Goal: Entertainment & Leisure: Browse casually

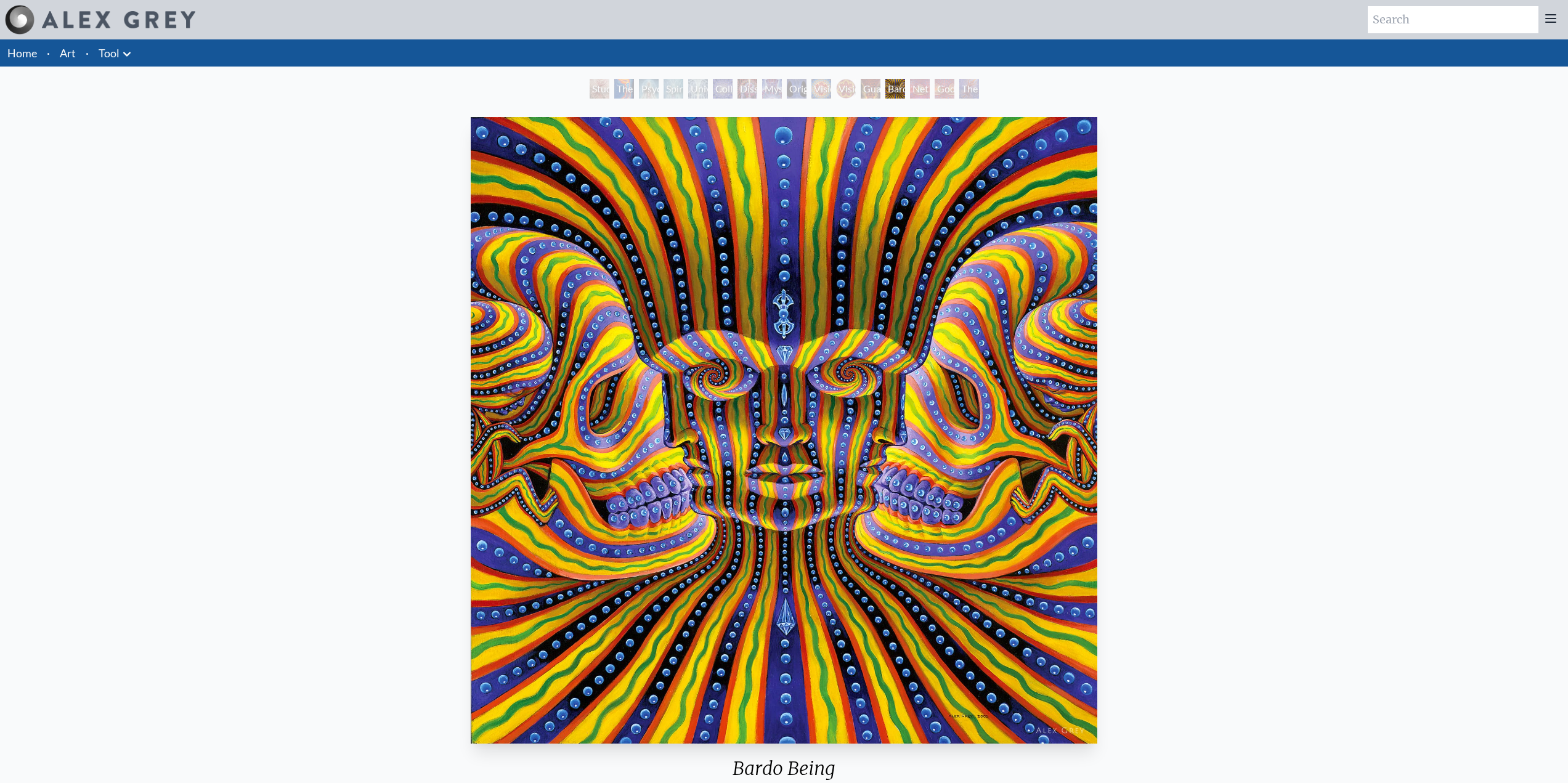
click at [77, 52] on li "Art" at bounding box center [68, 53] width 26 height 27
click at [69, 52] on link "Art" at bounding box center [68, 52] width 16 height 17
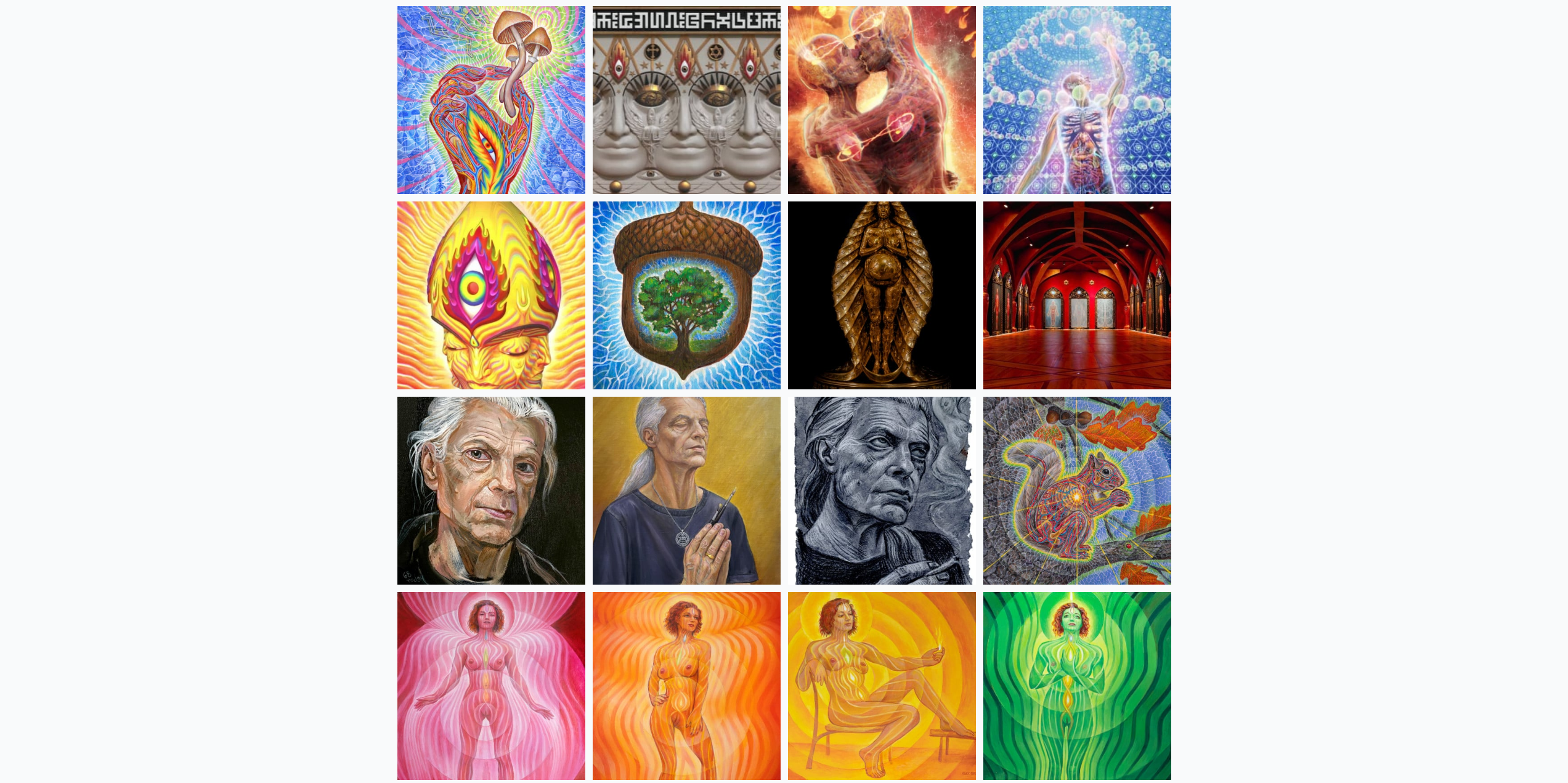
scroll to position [370, 0]
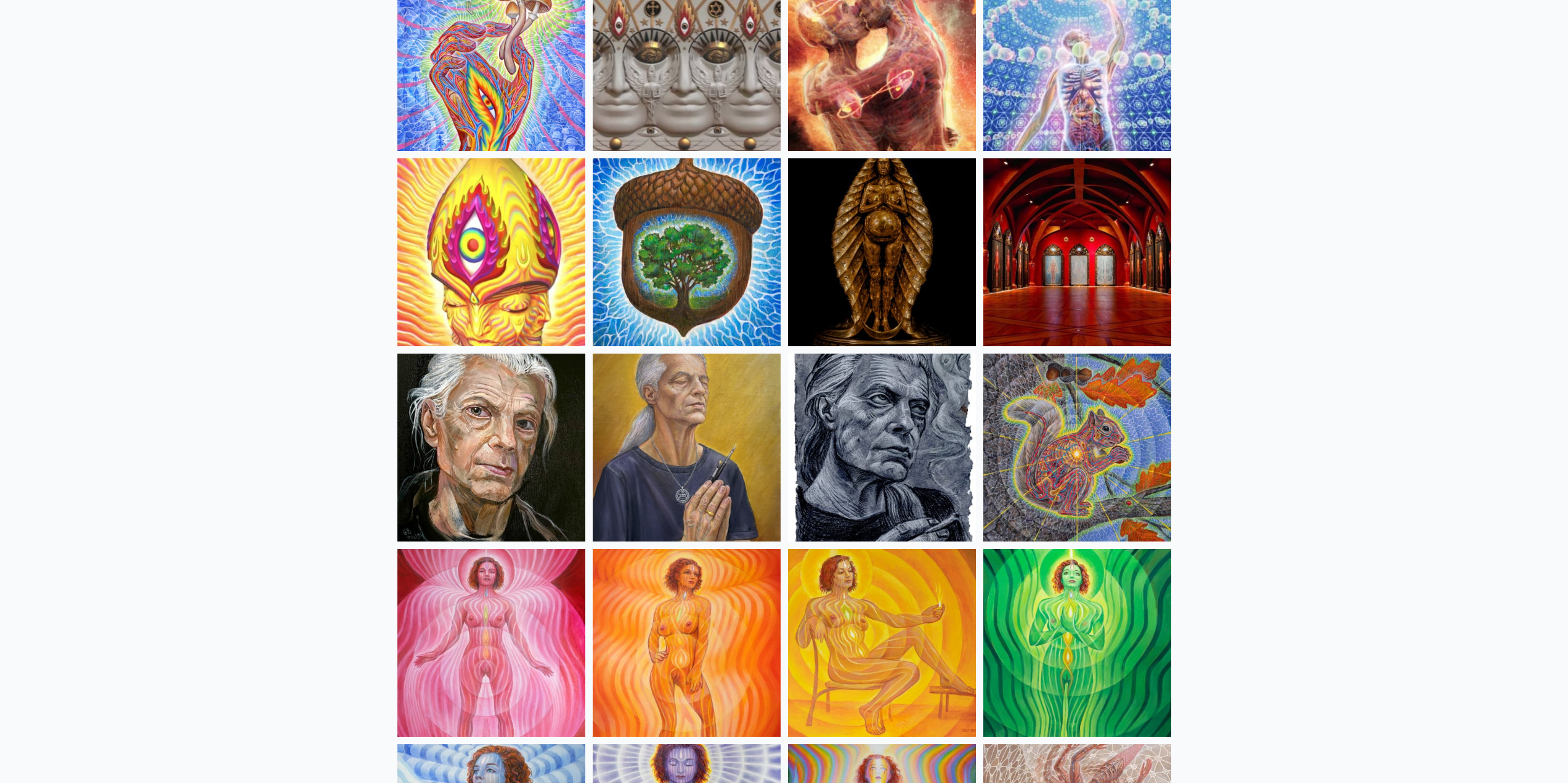
click at [708, 421] on img at bounding box center [687, 447] width 188 height 188
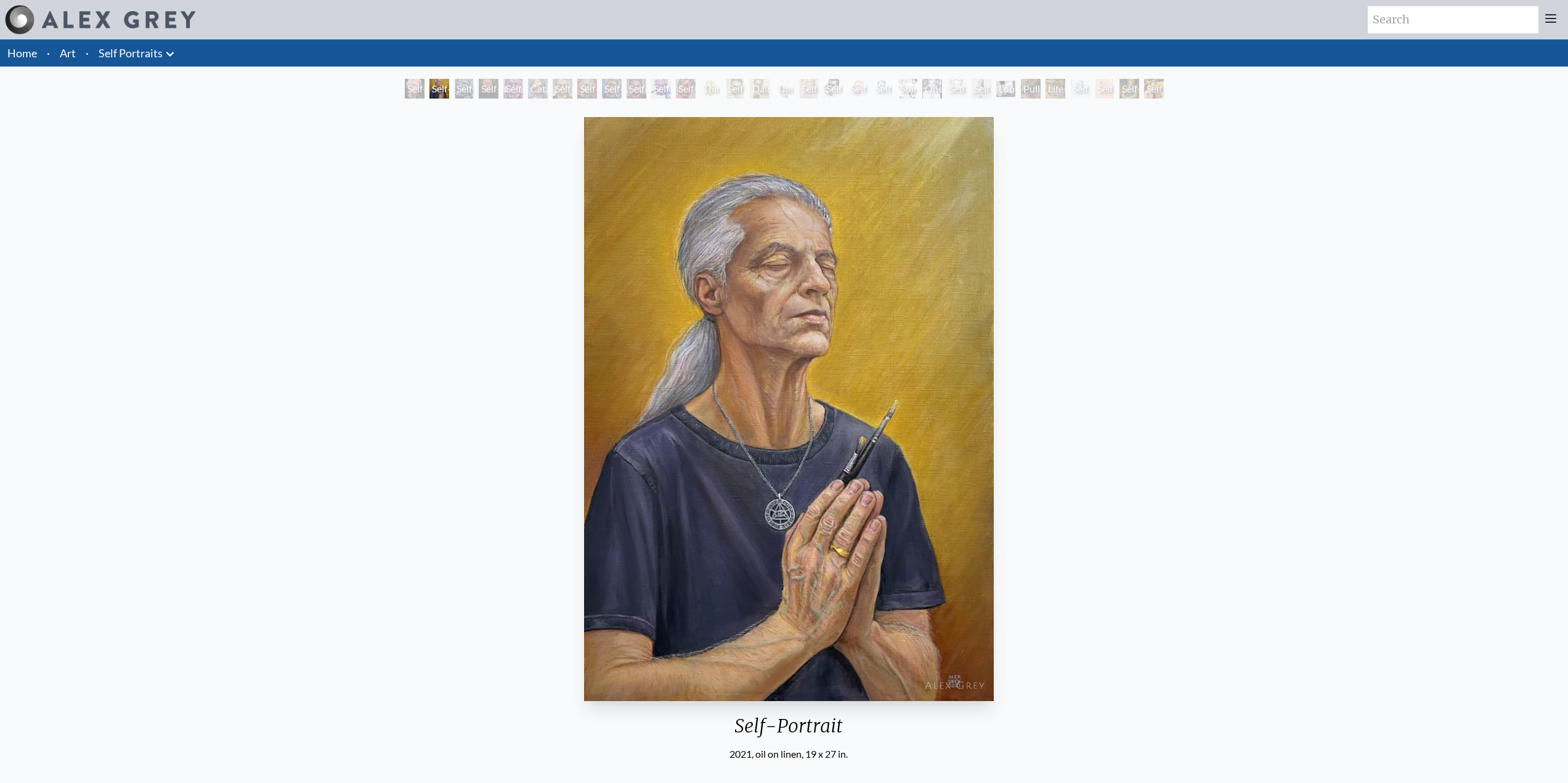
drag, startPoint x: 668, startPoint y: 225, endPoint x: 670, endPoint y: 217, distance: 8.2
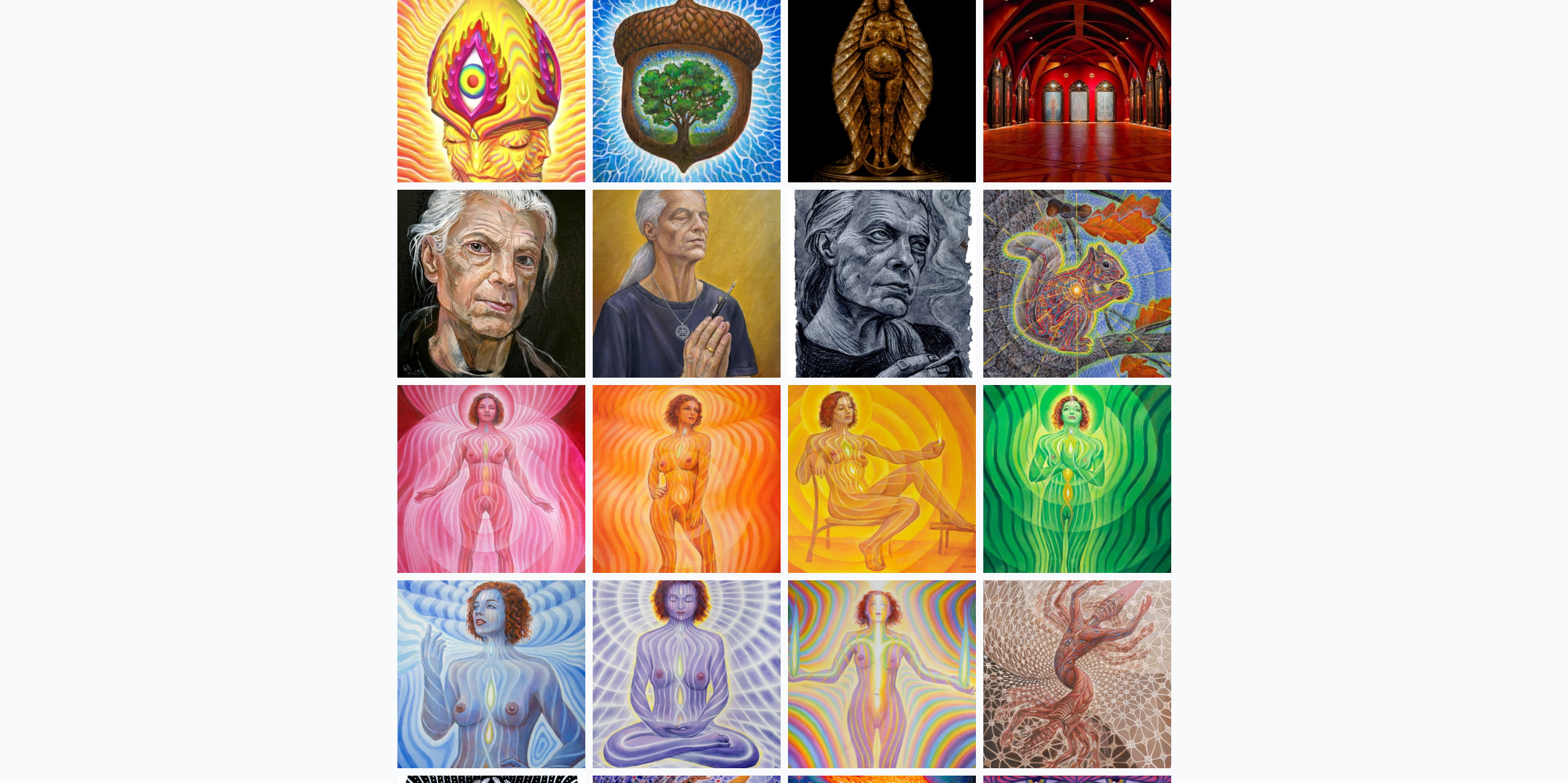
scroll to position [554, 0]
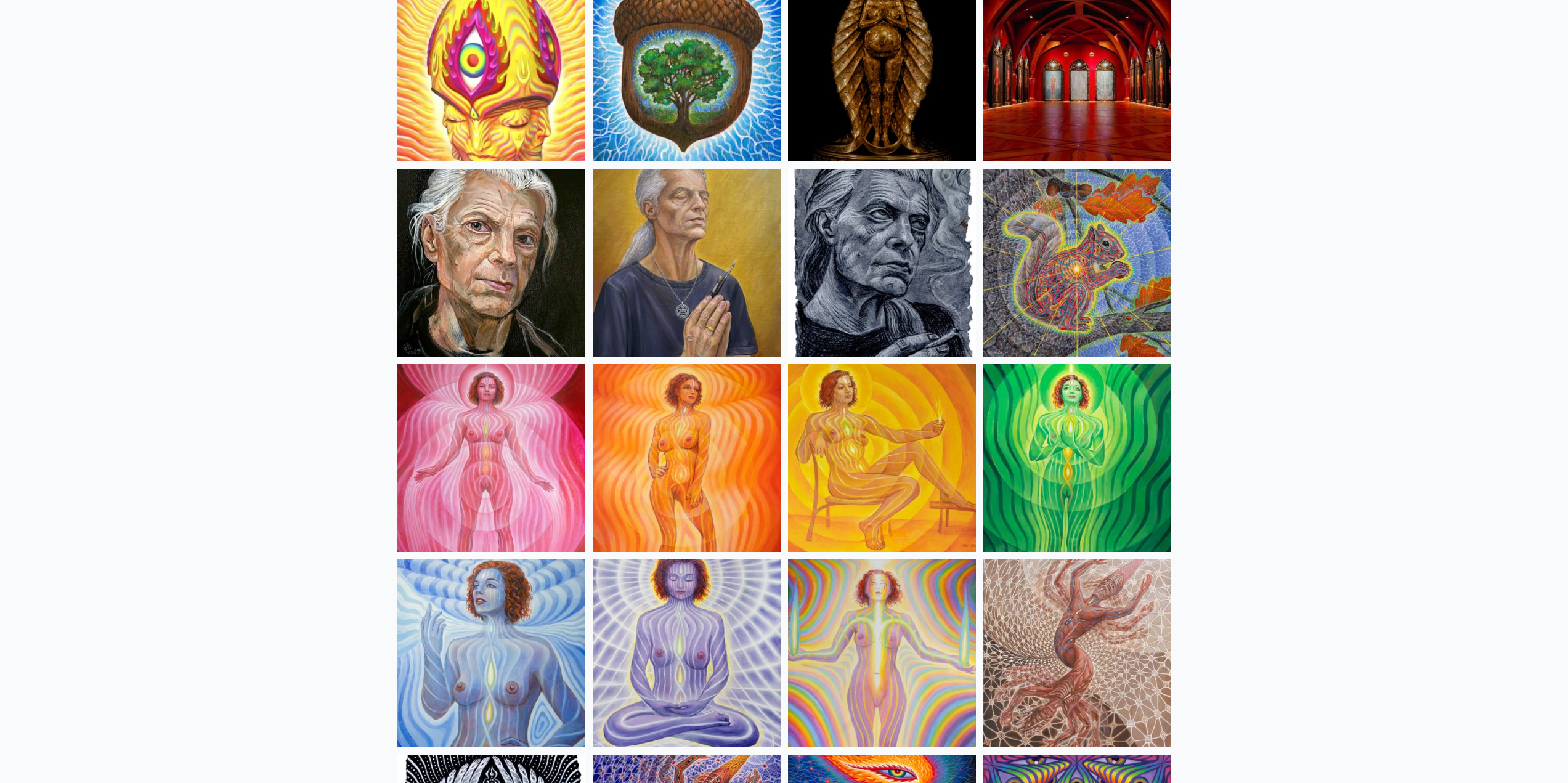
click at [480, 447] on img at bounding box center [491, 458] width 188 height 188
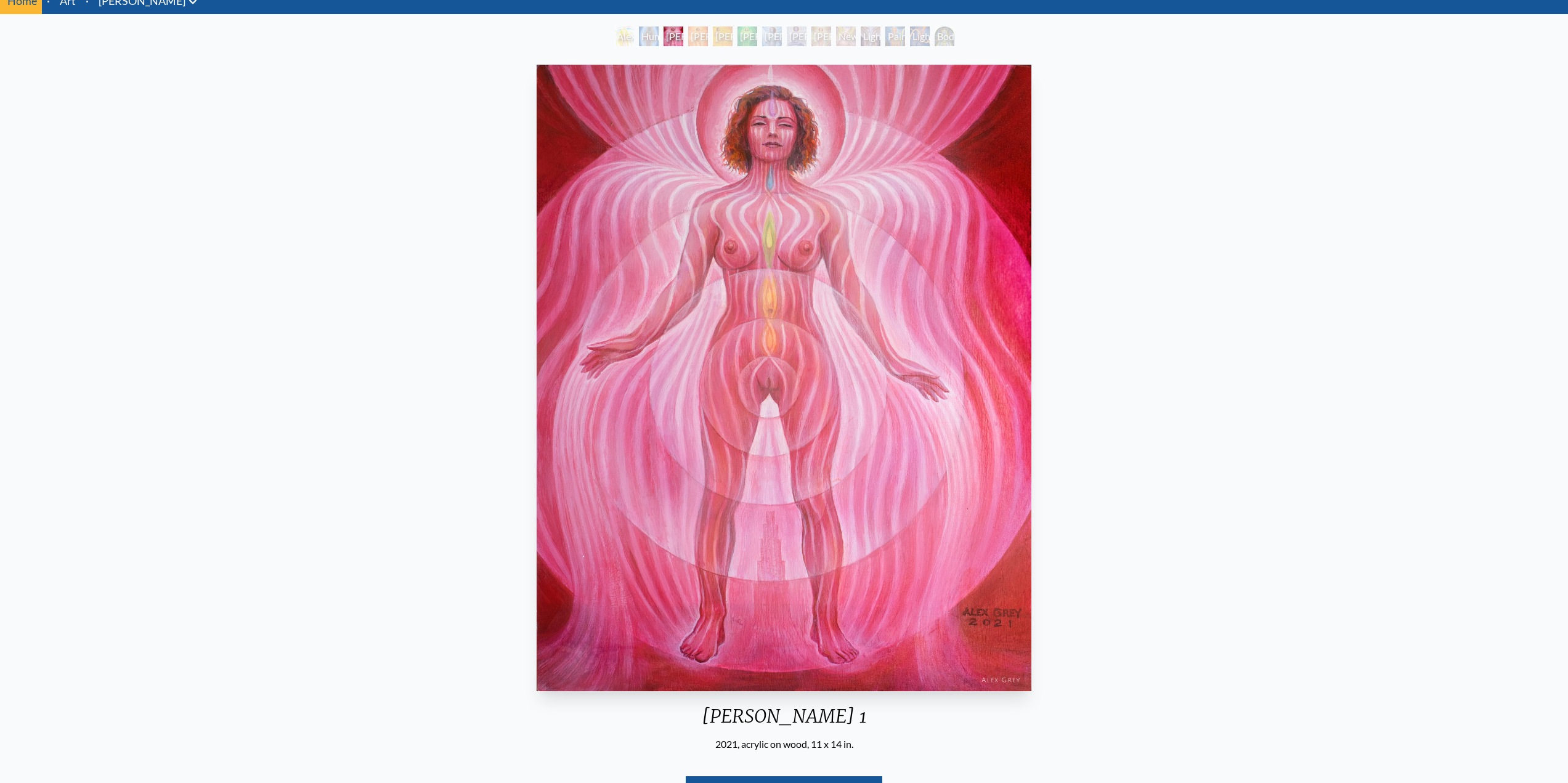
scroll to position [62, 0]
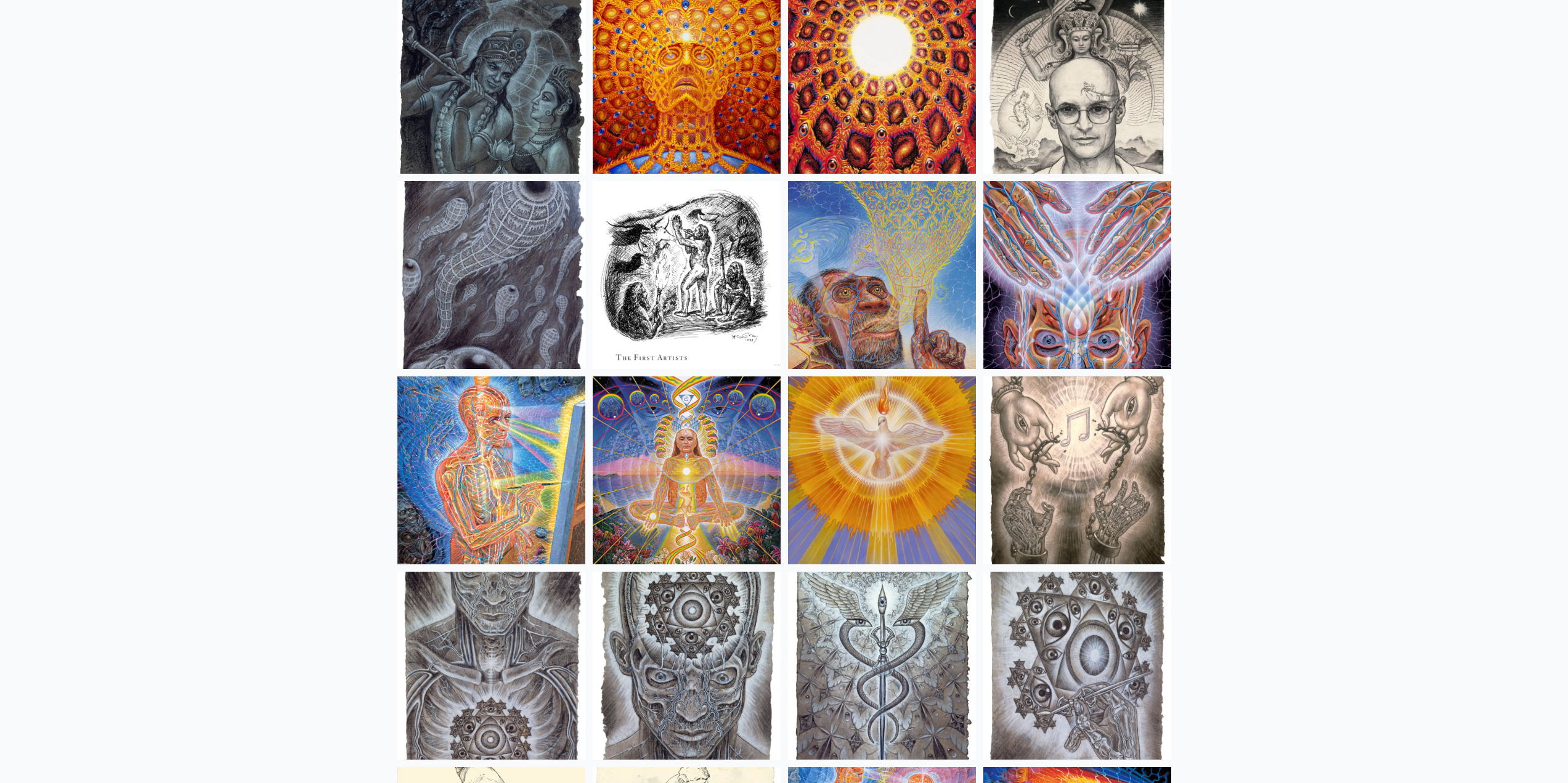
scroll to position [8750, 0]
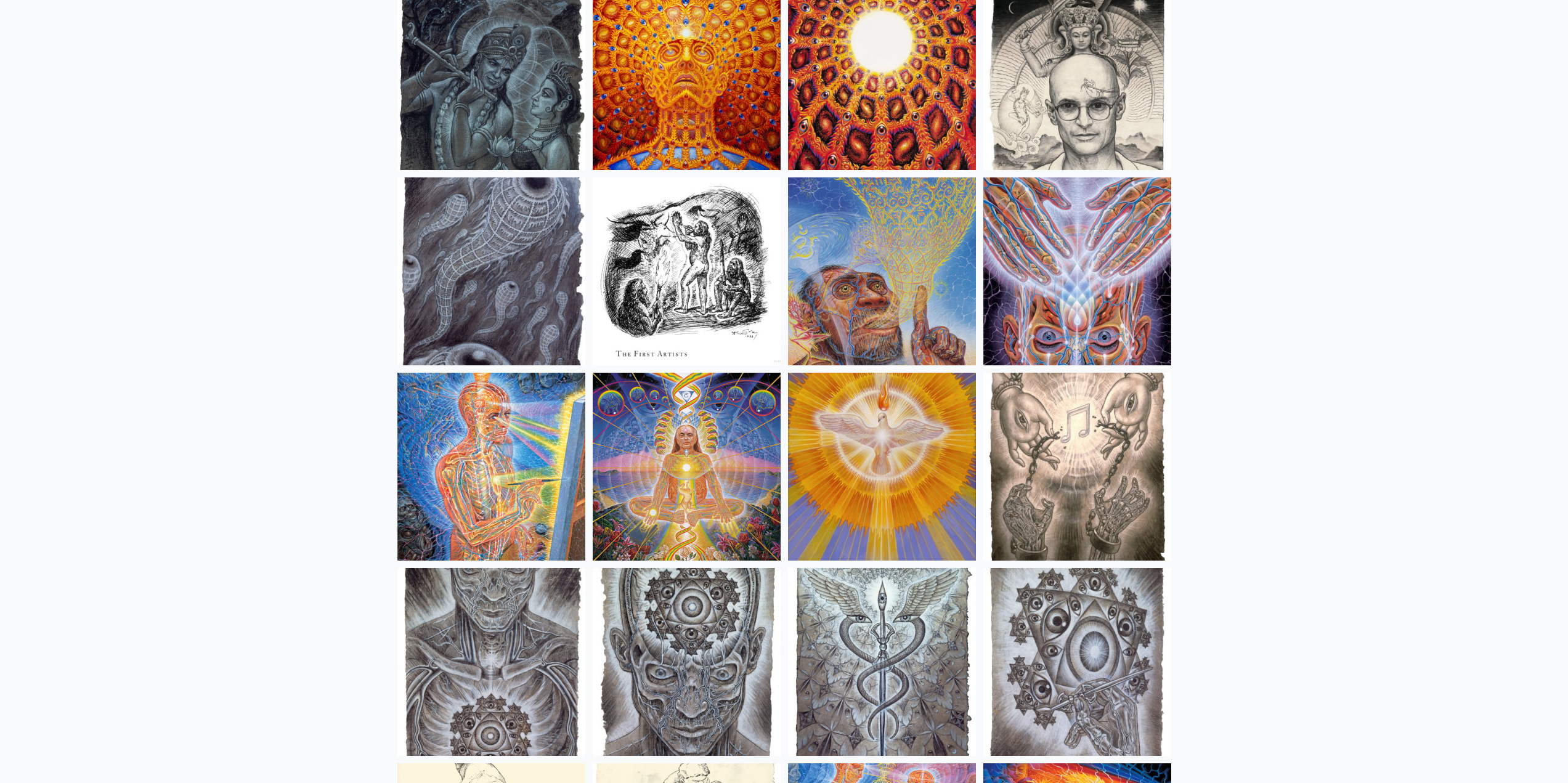
click at [1073, 425] on img at bounding box center [1077, 466] width 188 height 188
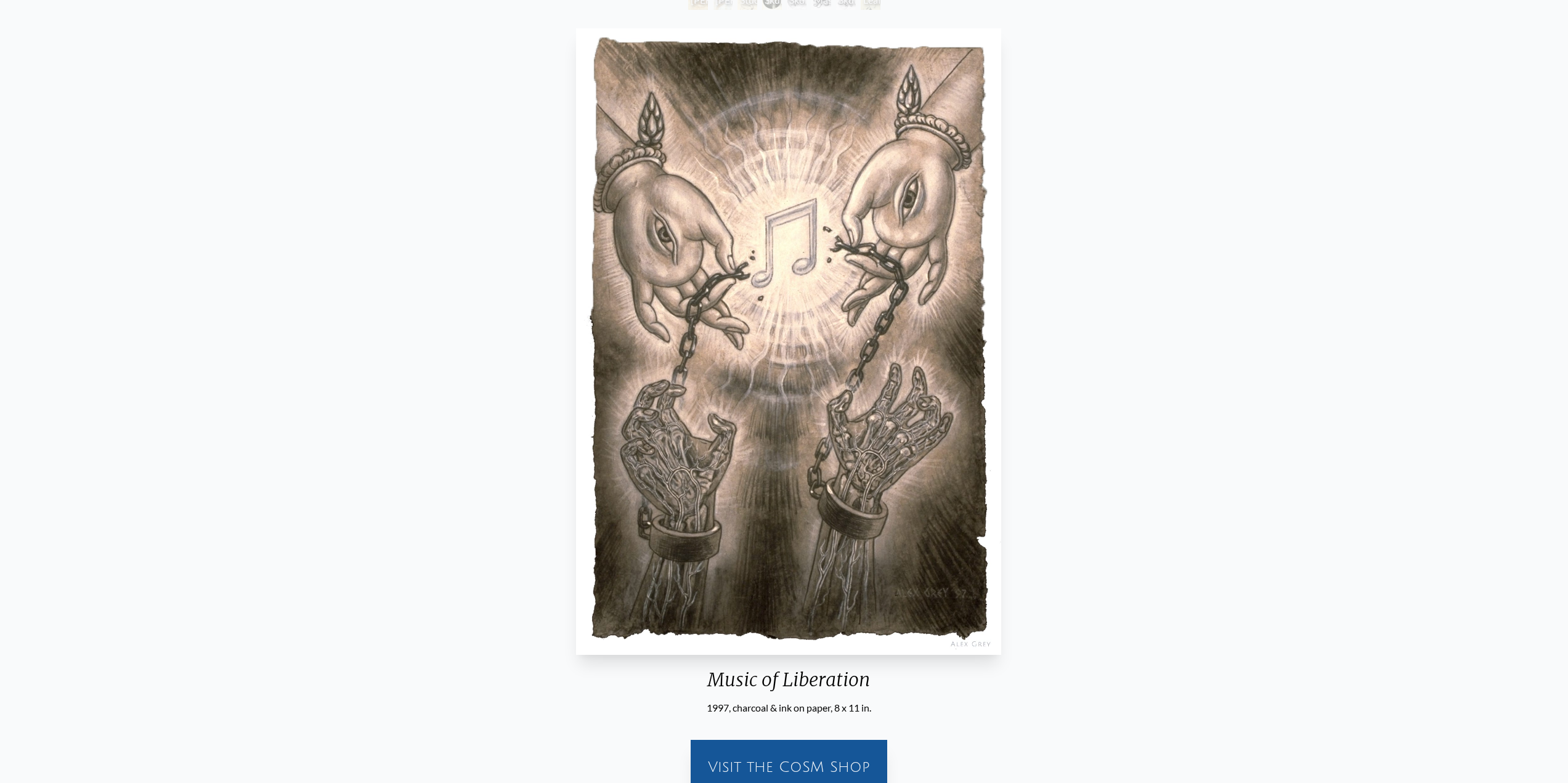
scroll to position [101, 0]
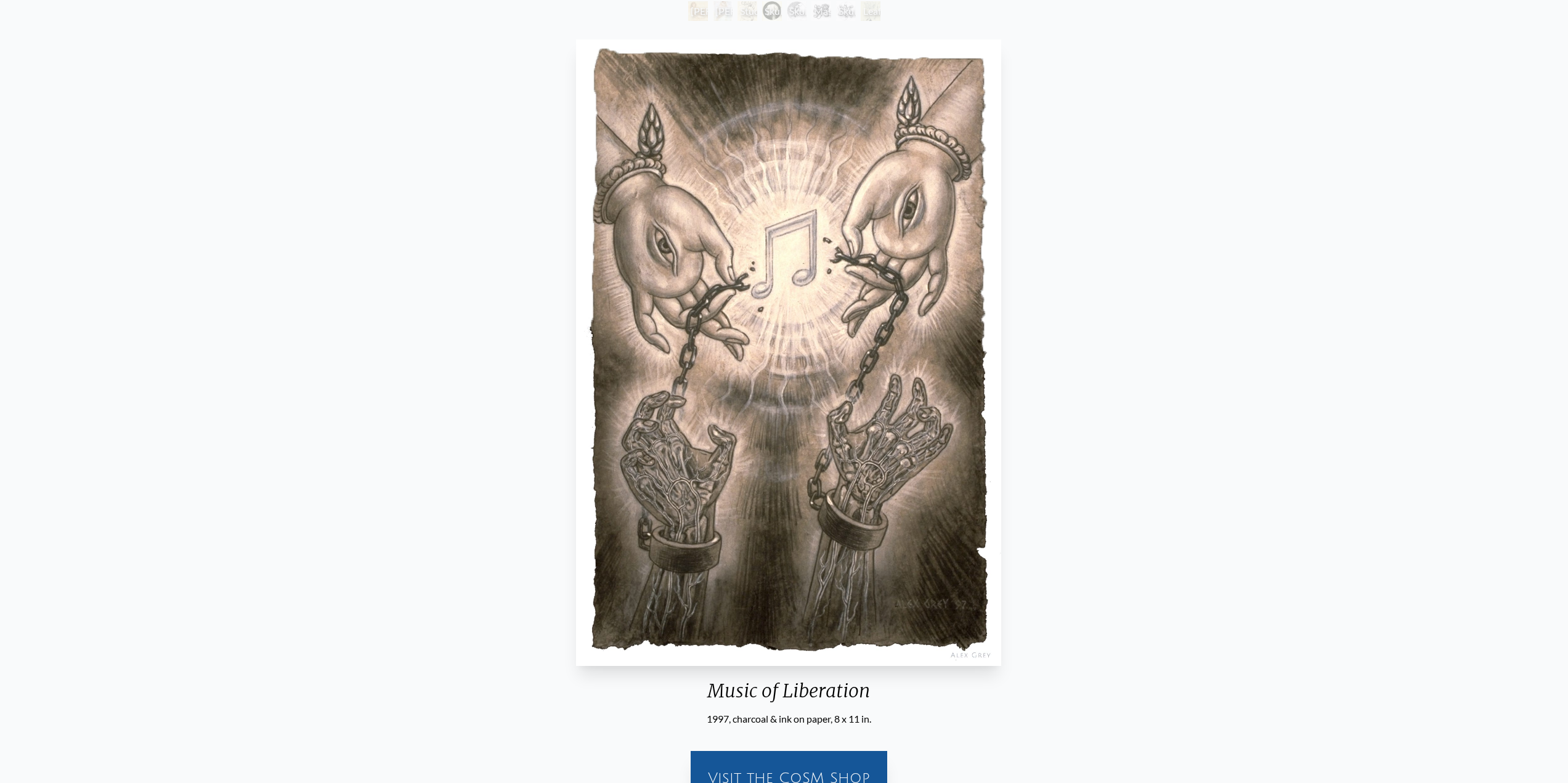
drag, startPoint x: 288, startPoint y: 246, endPoint x: 294, endPoint y: 245, distance: 6.1
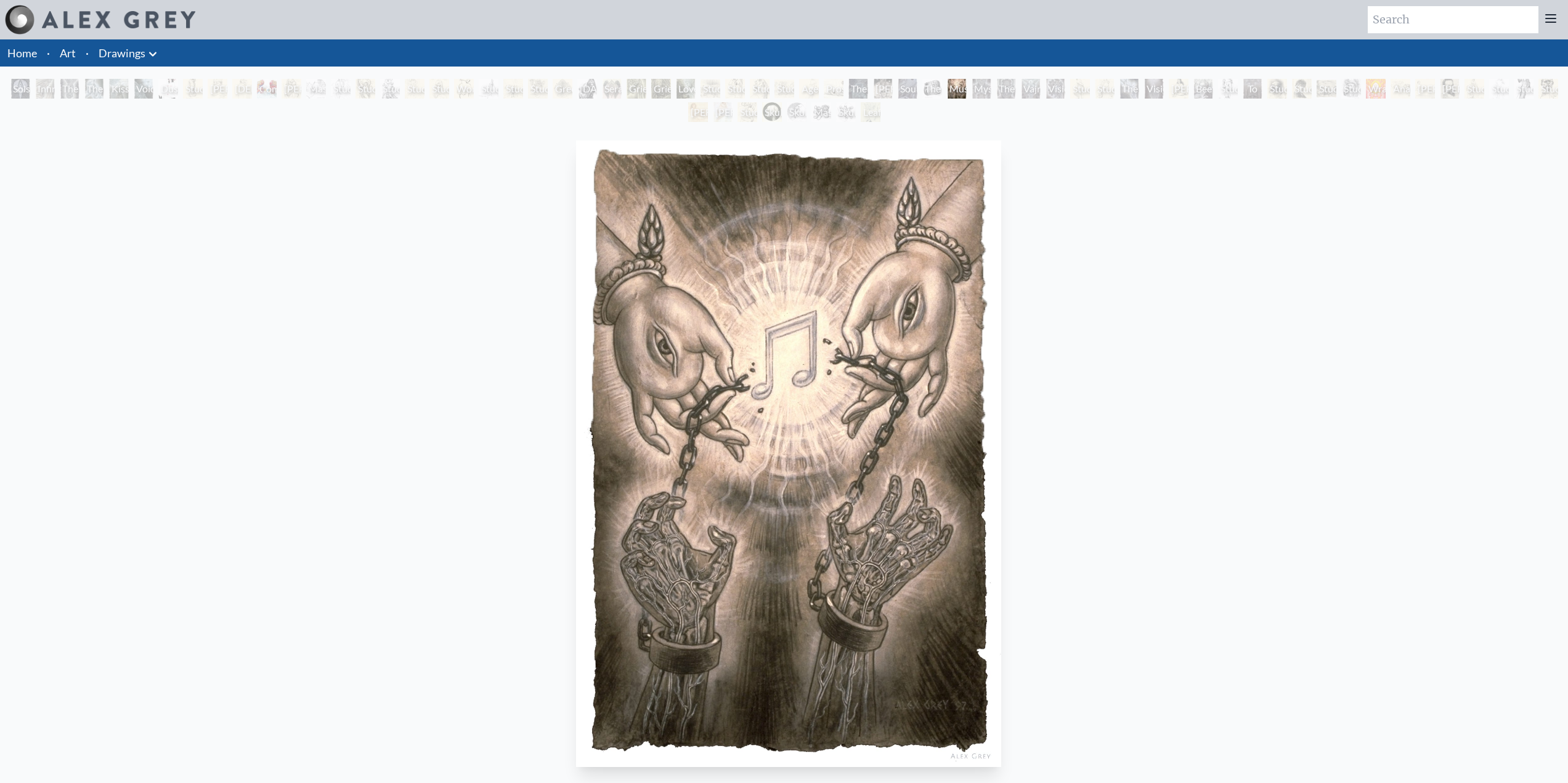
drag, startPoint x: 267, startPoint y: 257, endPoint x: 258, endPoint y: 257, distance: 9.0
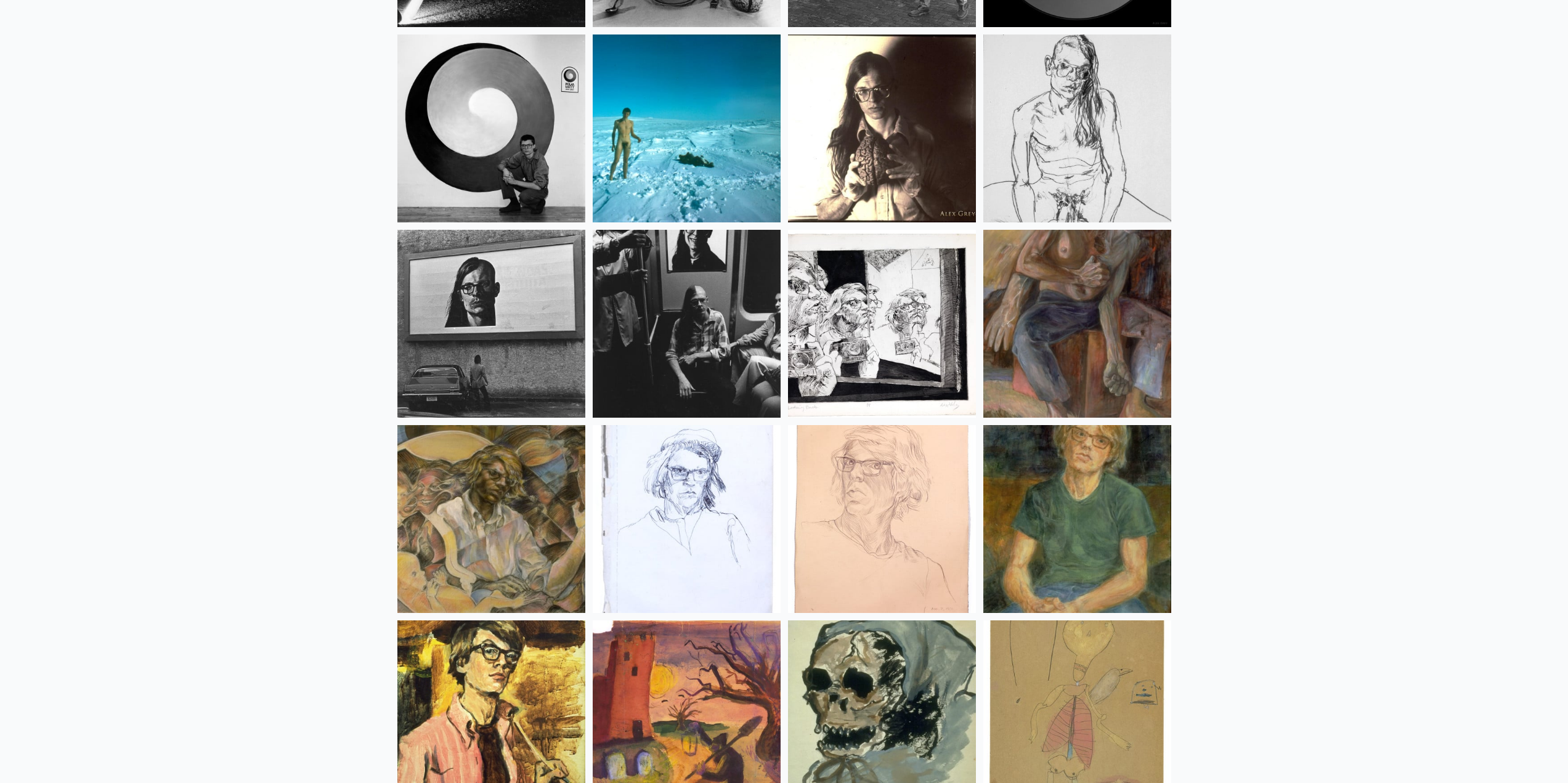
scroll to position [16120, 0]
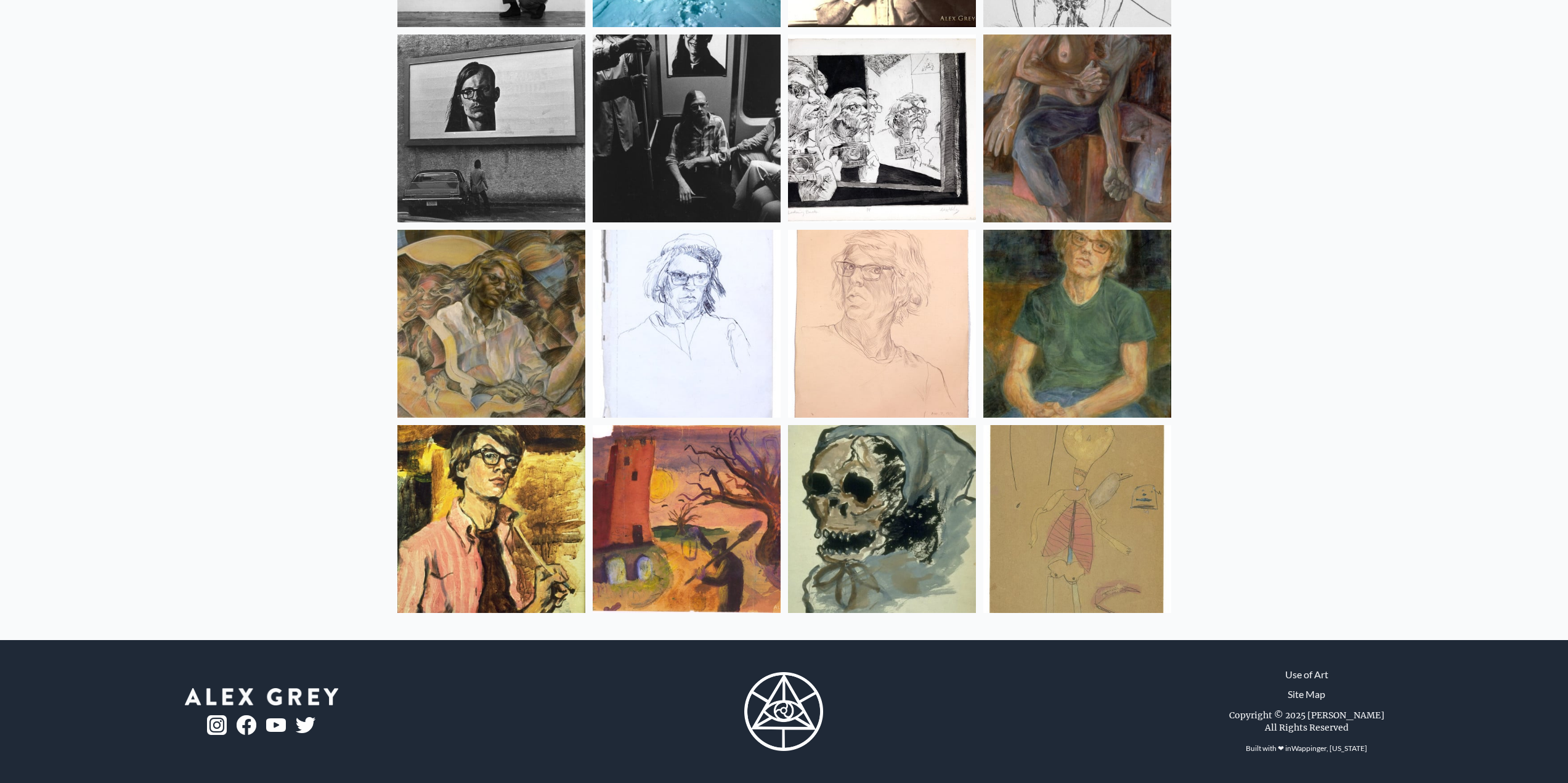
drag, startPoint x: 268, startPoint y: 239, endPoint x: 291, endPoint y: 538, distance: 299.9
click at [500, 507] on img at bounding box center [491, 519] width 188 height 188
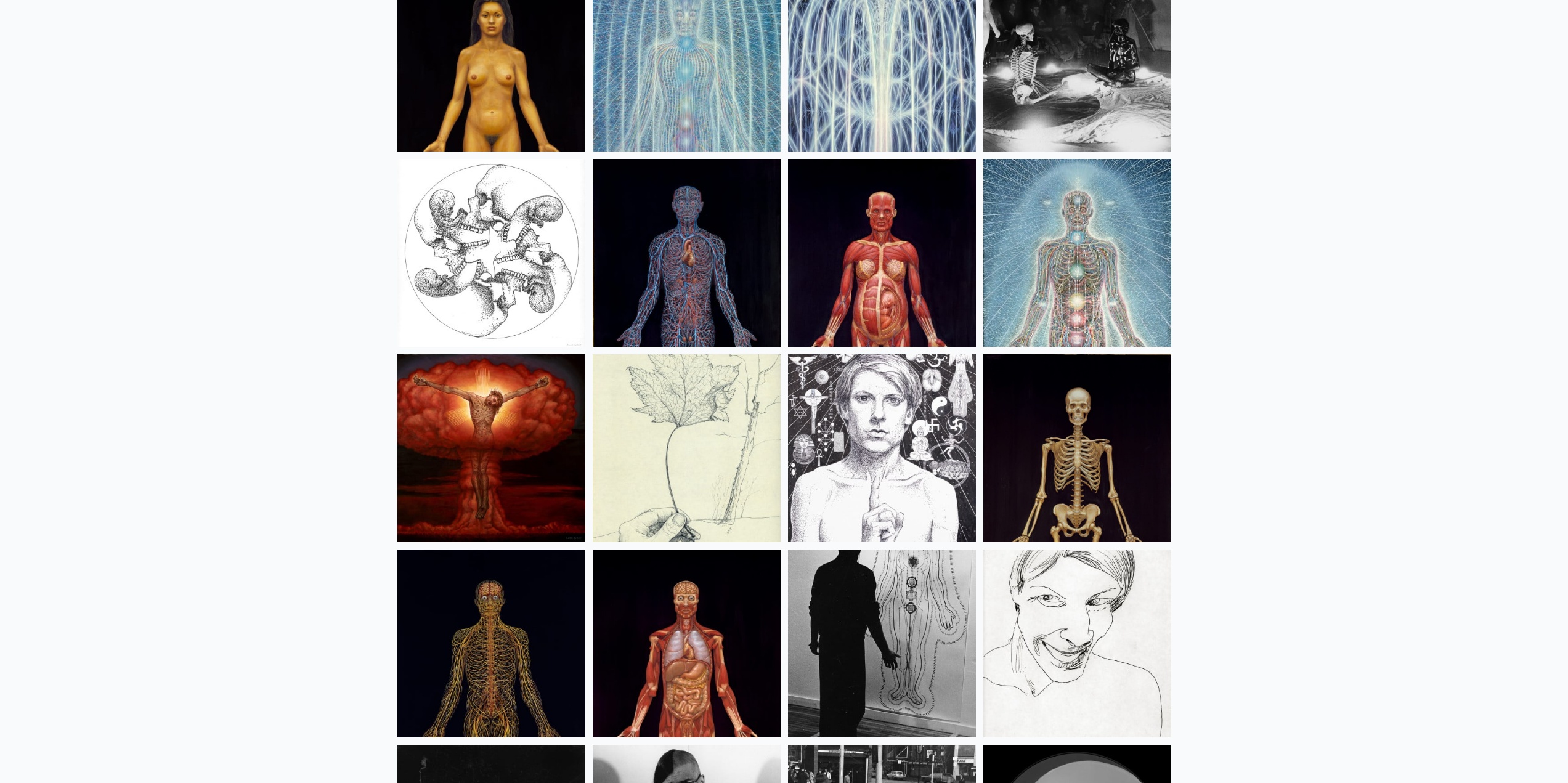
scroll to position [15011, 0]
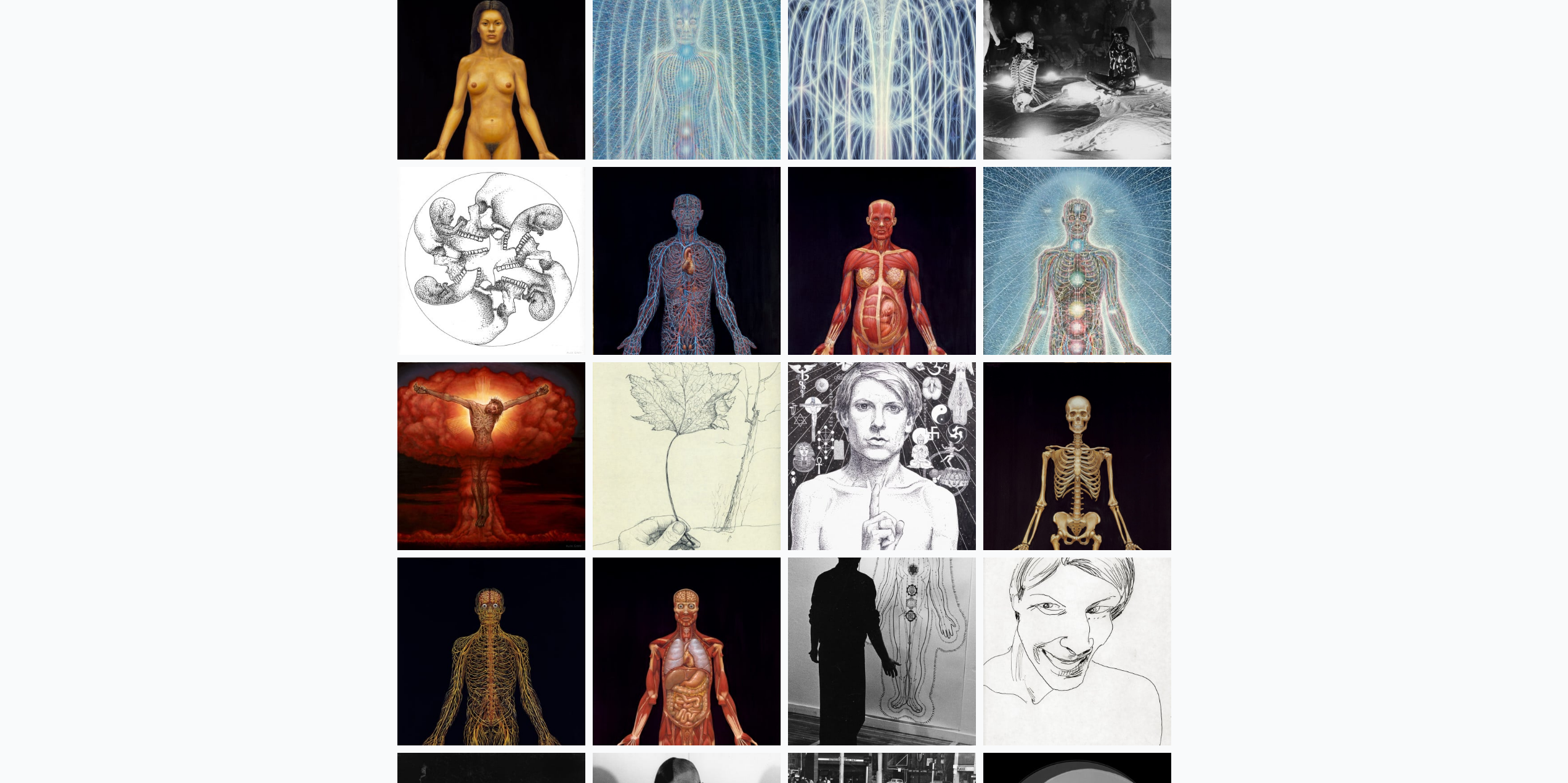
click at [458, 484] on img at bounding box center [491, 456] width 188 height 188
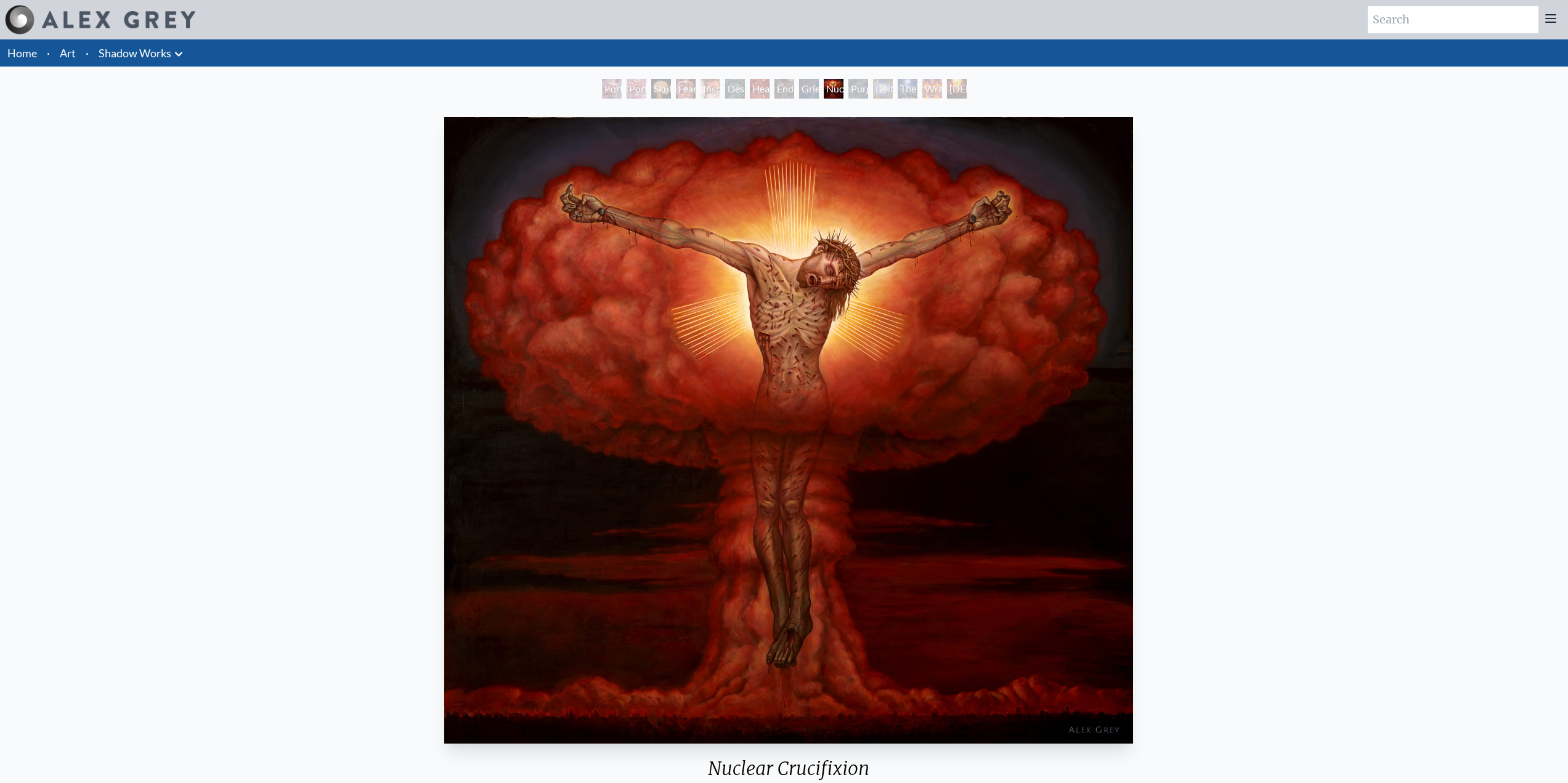
click at [257, 180] on div "Nuclear Crucifixion 1980, oil on linen, 126 x 114 in. Visit the CoSM Shop" at bounding box center [789, 502] width 1558 height 781
drag, startPoint x: 167, startPoint y: 140, endPoint x: 171, endPoint y: 131, distance: 9.8
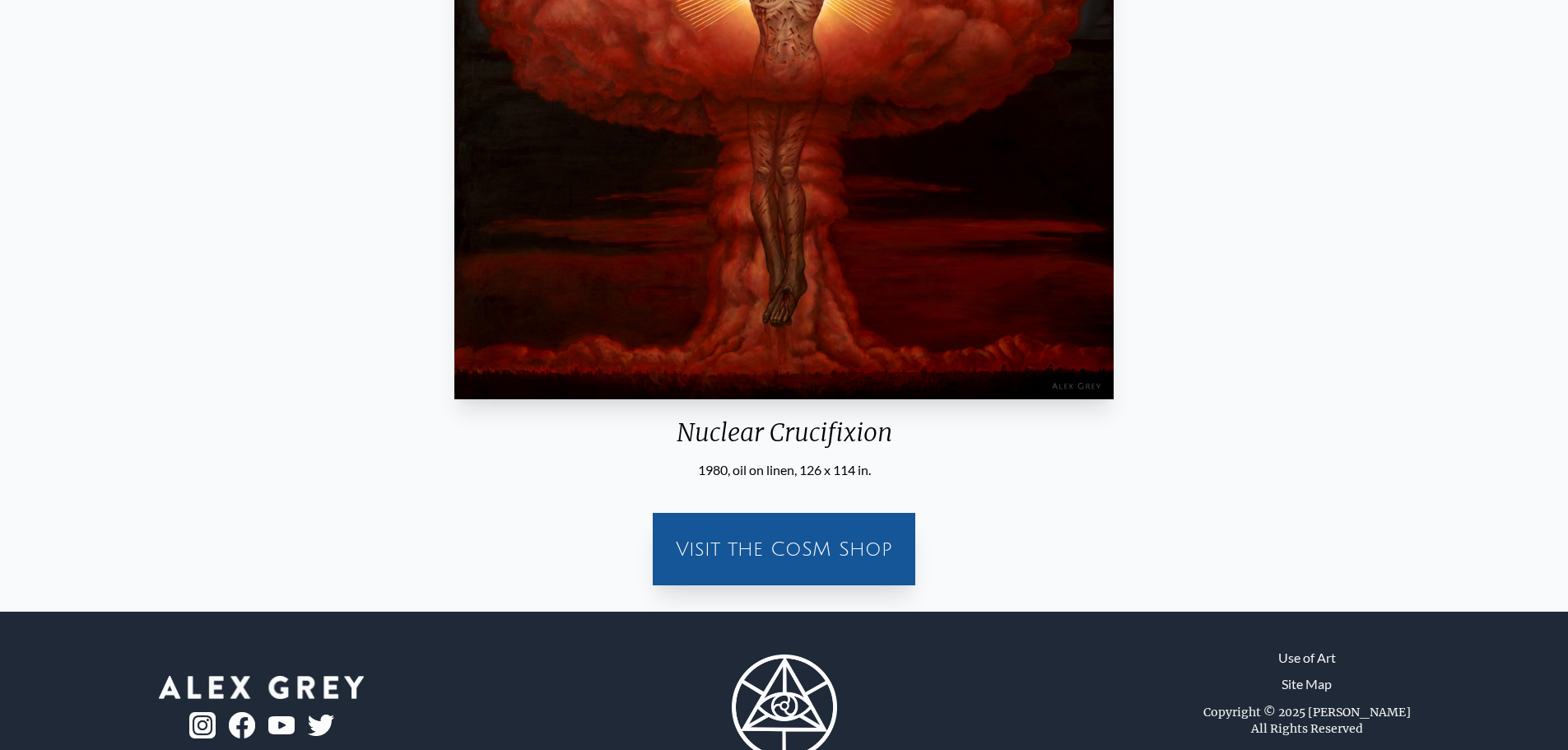
scroll to position [410, 0]
